Goal: Task Accomplishment & Management: Use online tool/utility

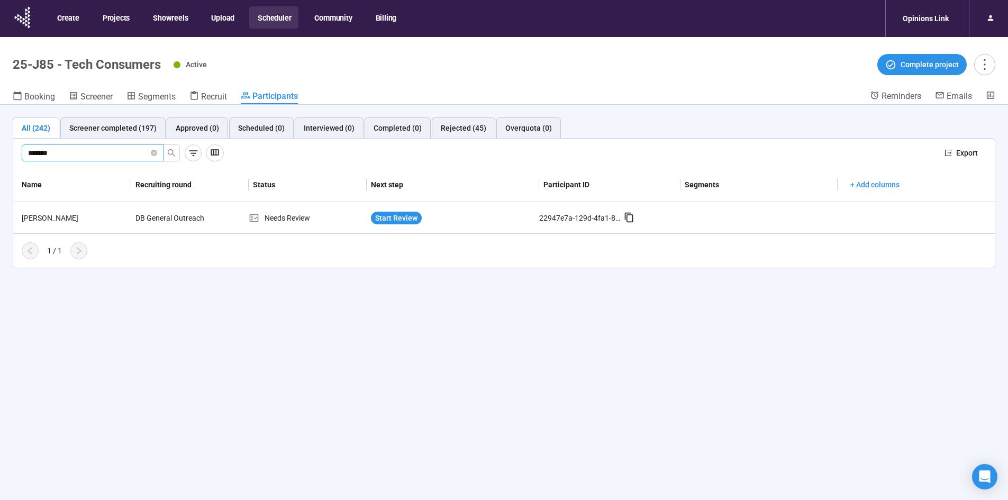
drag, startPoint x: 108, startPoint y: 156, endPoint x: -205, endPoint y: 195, distance: 316.3
click at [0, 195] on html "Create Projects Showreels Upload Scheduler Community Billing Opinions Link 25-J…" at bounding box center [504, 268] width 1008 height 537
click at [177, 152] on button "button" at bounding box center [171, 152] width 17 height 17
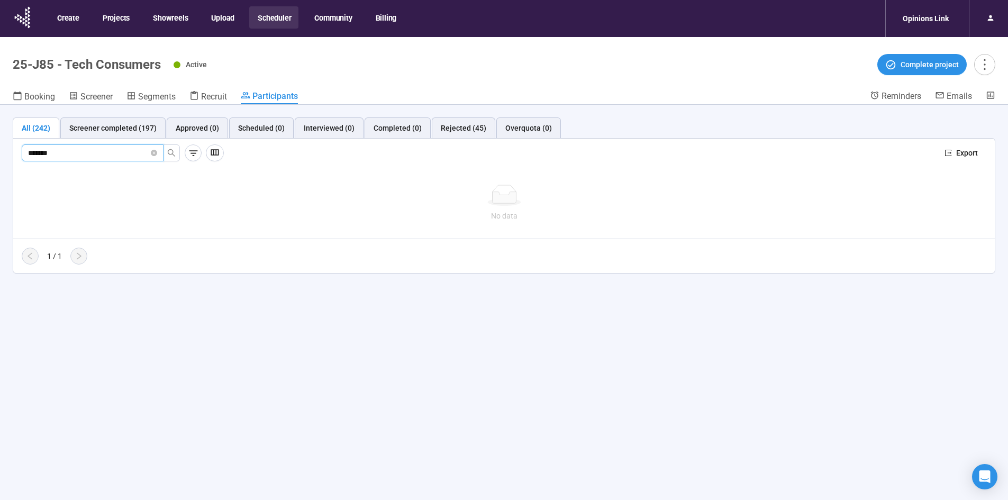
type input "*******"
drag, startPoint x: 87, startPoint y: 150, endPoint x: -180, endPoint y: 184, distance: 269.3
click at [0, 184] on html "Create Projects Showreels Upload Scheduler Community Billing Opinions Link 25-J…" at bounding box center [504, 268] width 1008 height 537
click at [175, 152] on icon "search" at bounding box center [171, 153] width 8 height 8
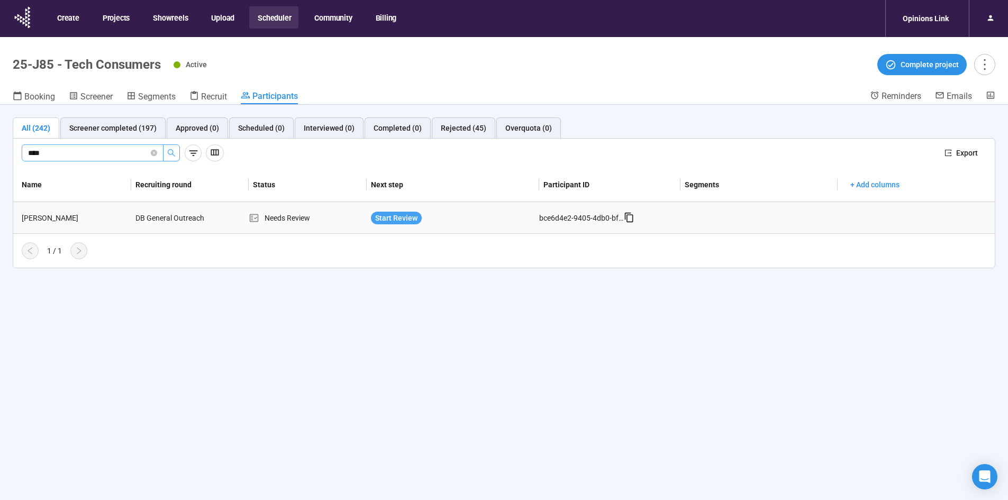
type input "****"
click at [393, 220] on span "Start Review" at bounding box center [396, 218] width 42 height 12
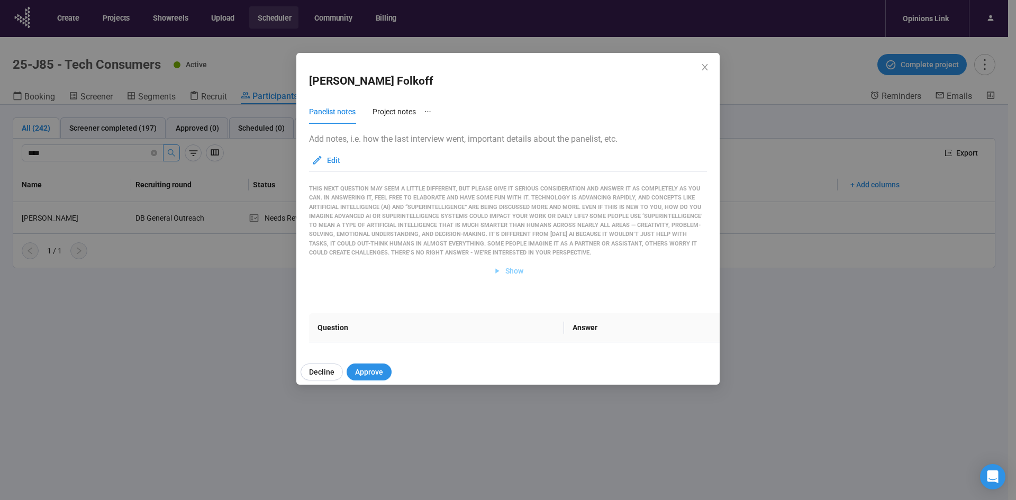
click at [508, 270] on span "Show" at bounding box center [514, 271] width 18 height 12
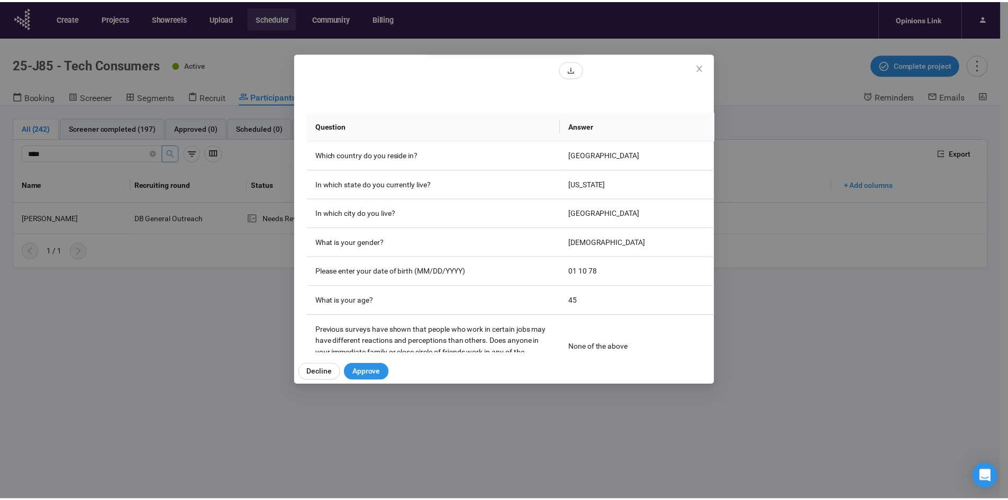
scroll to position [265, 0]
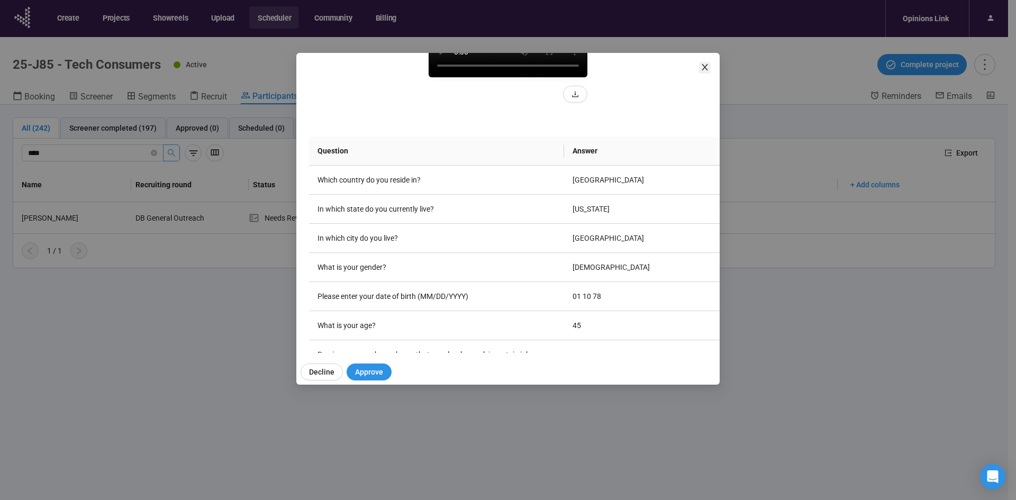
click at [705, 64] on icon "close" at bounding box center [705, 67] width 8 height 8
